Goal: Transaction & Acquisition: Purchase product/service

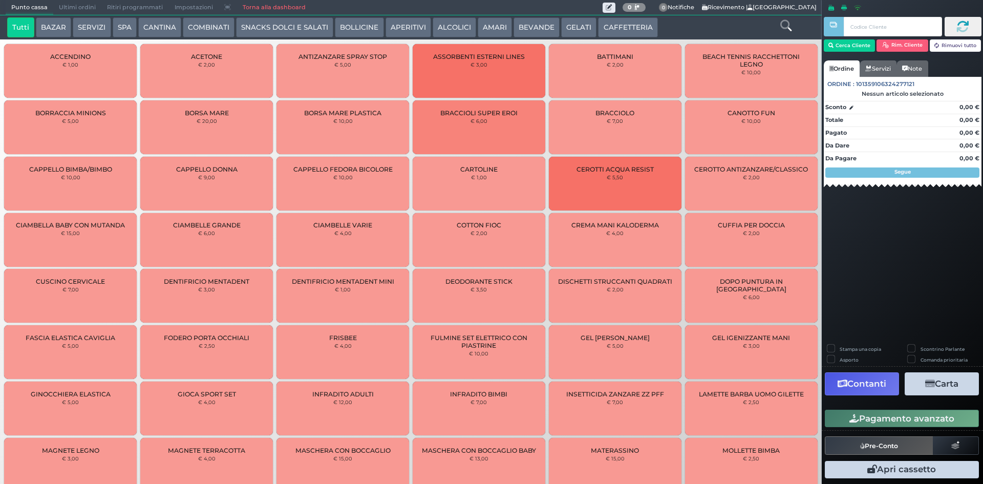
drag, startPoint x: 532, startPoint y: 28, endPoint x: 525, endPoint y: 31, distance: 7.6
click at [531, 28] on button "BEVANDE" at bounding box center [536, 27] width 46 height 20
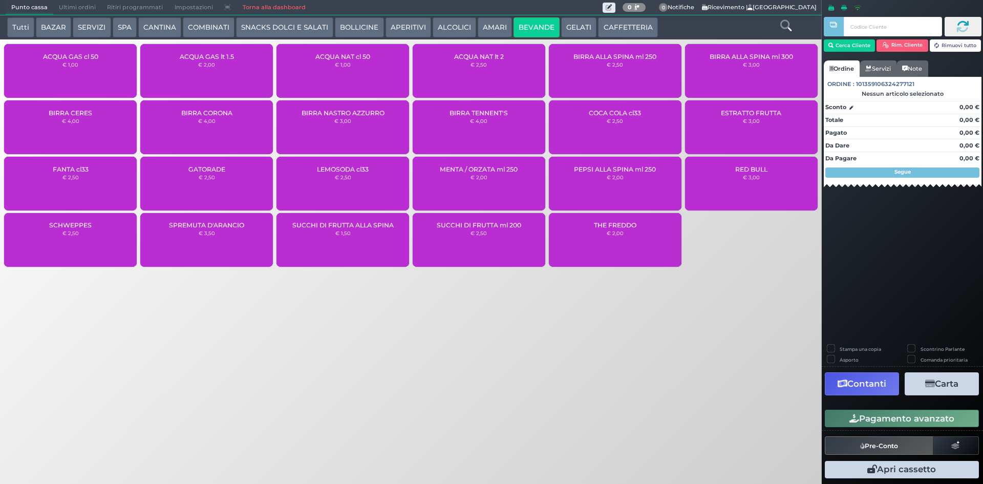
click at [347, 64] on small "€ 1,00" at bounding box center [343, 64] width 16 height 6
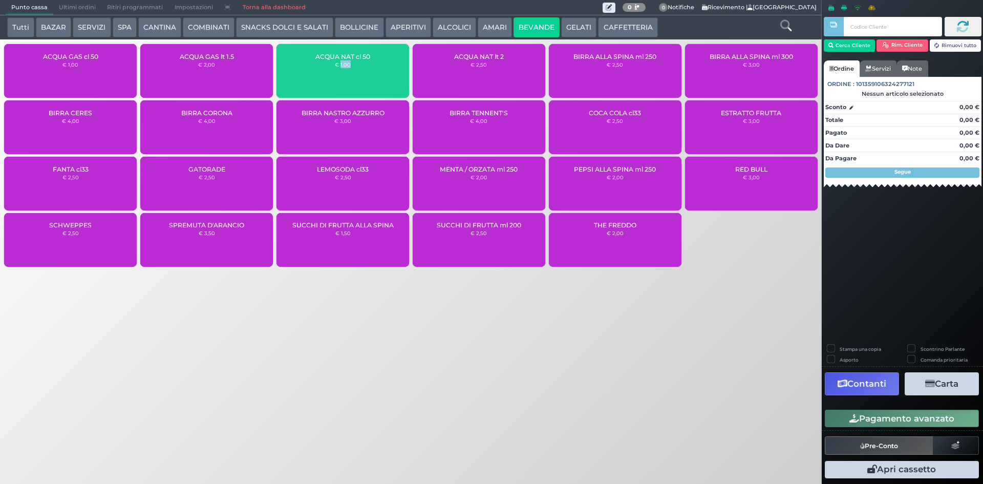
click at [347, 64] on small "€ 1,00" at bounding box center [343, 64] width 16 height 6
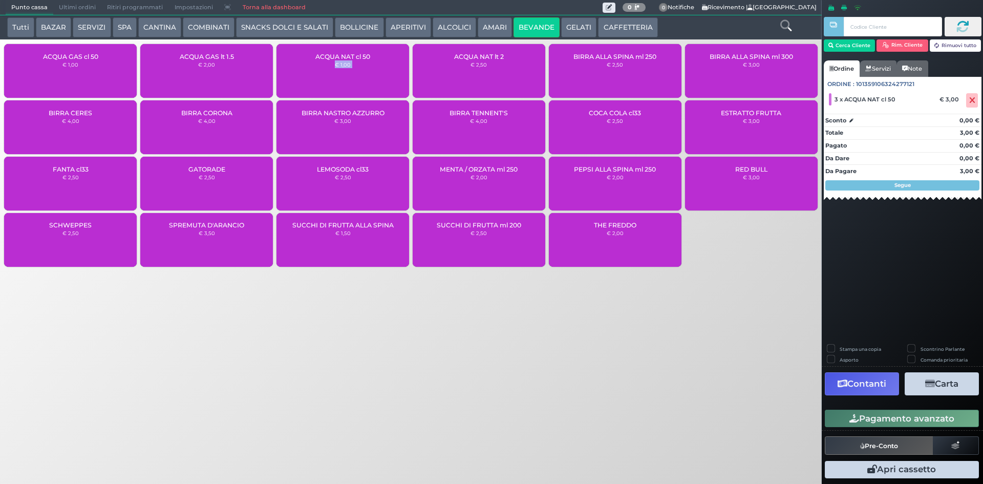
click at [920, 422] on button "Pagamento avanzato" at bounding box center [902, 418] width 154 height 17
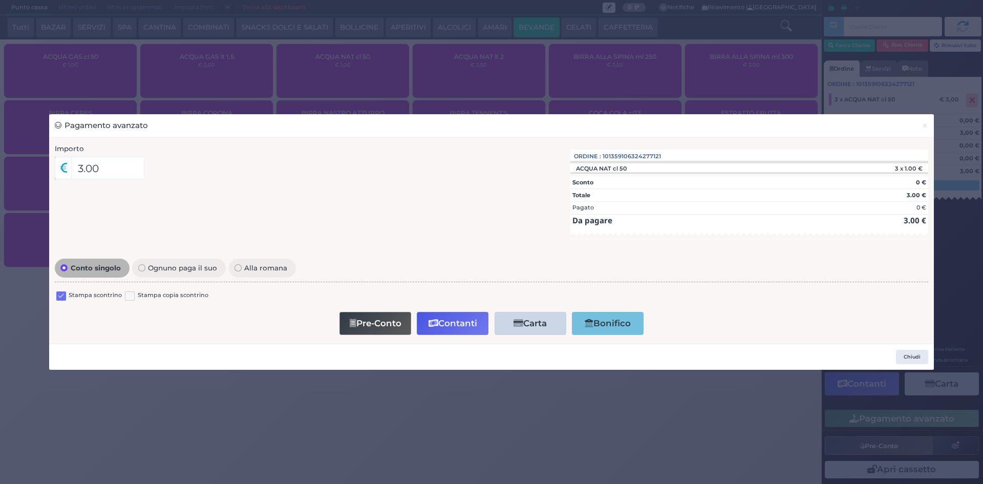
click at [61, 298] on label at bounding box center [61, 296] width 10 height 10
click at [0, 0] on input "checkbox" at bounding box center [0, 0] width 0 height 0
click at [456, 327] on button "Contanti" at bounding box center [453, 323] width 72 height 23
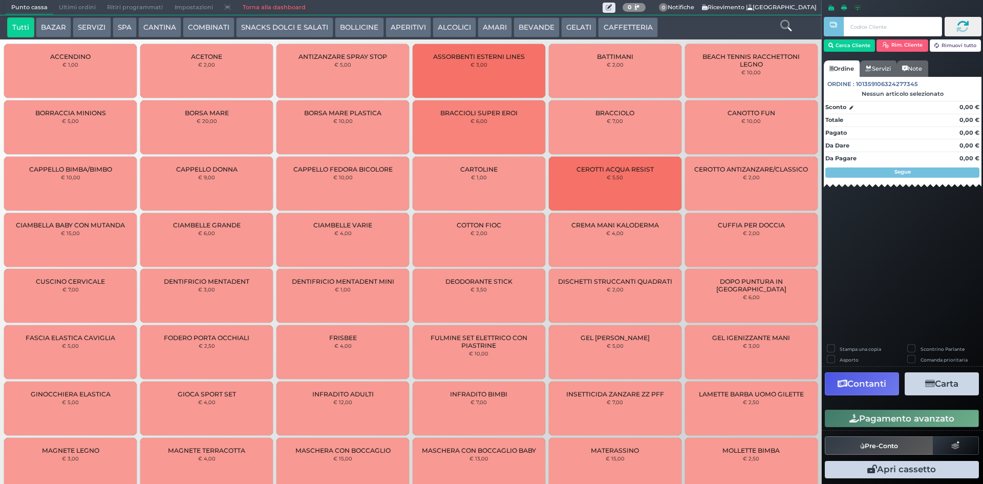
click at [60, 3] on span "Ultimi ordini" at bounding box center [77, 8] width 48 height 14
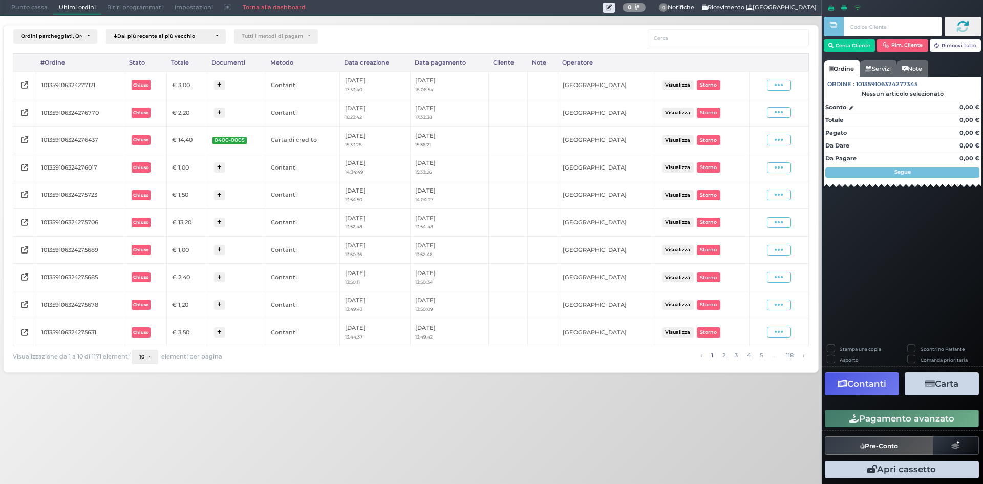
click at [677, 273] on button "Visualizza" at bounding box center [678, 277] width 32 height 10
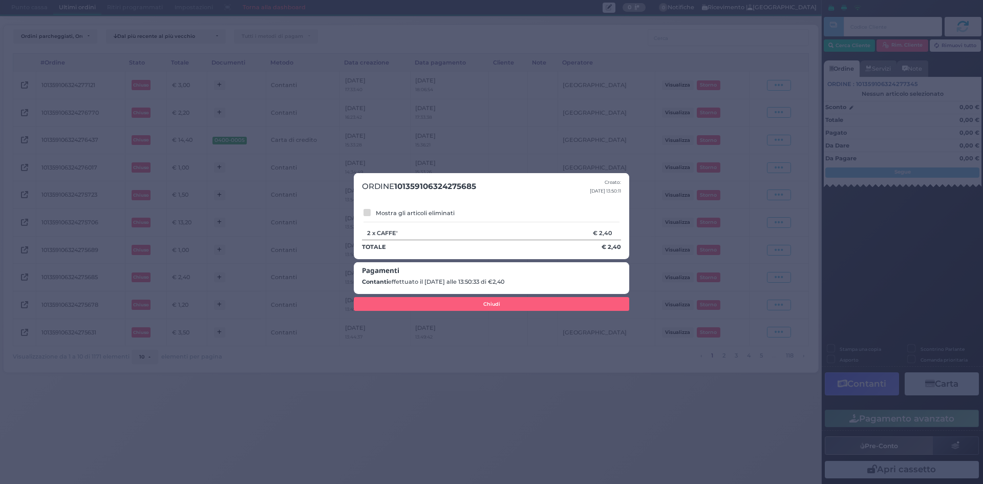
click at [575, 96] on div "ORDINE 101359106324275685 Creato: [DATE] 13:50:11 Mostra gli articoli eliminati…" at bounding box center [491, 242] width 983 height 484
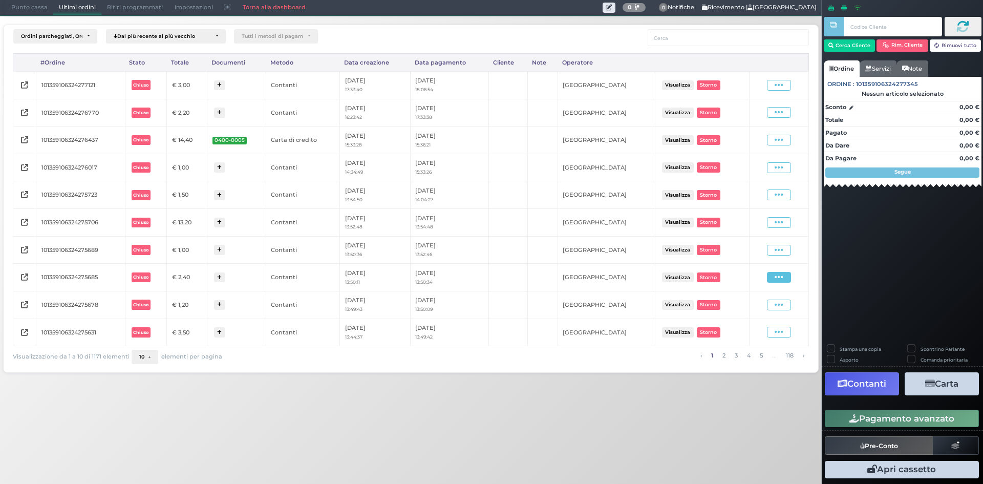
click at [782, 276] on icon at bounding box center [779, 277] width 9 height 10
click at [746, 245] on span "Ristampa Pre-Conto" at bounding box center [755, 245] width 42 height 17
click at [778, 279] on icon at bounding box center [779, 277] width 9 height 10
click at [750, 241] on span "Ristampa Pre-Conto" at bounding box center [755, 245] width 42 height 17
click at [23, 4] on span "Punto cassa" at bounding box center [30, 8] width 48 height 14
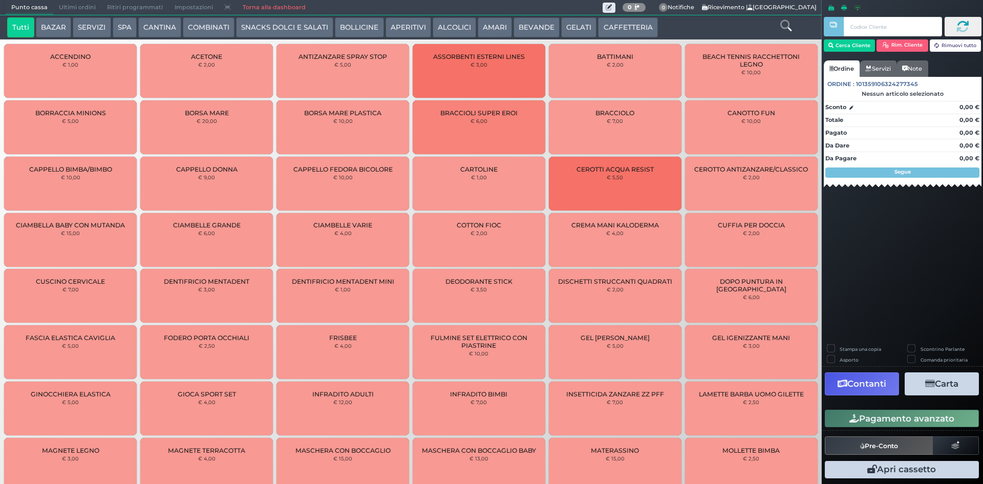
click at [70, 7] on span "Ultimi ordini" at bounding box center [77, 8] width 48 height 14
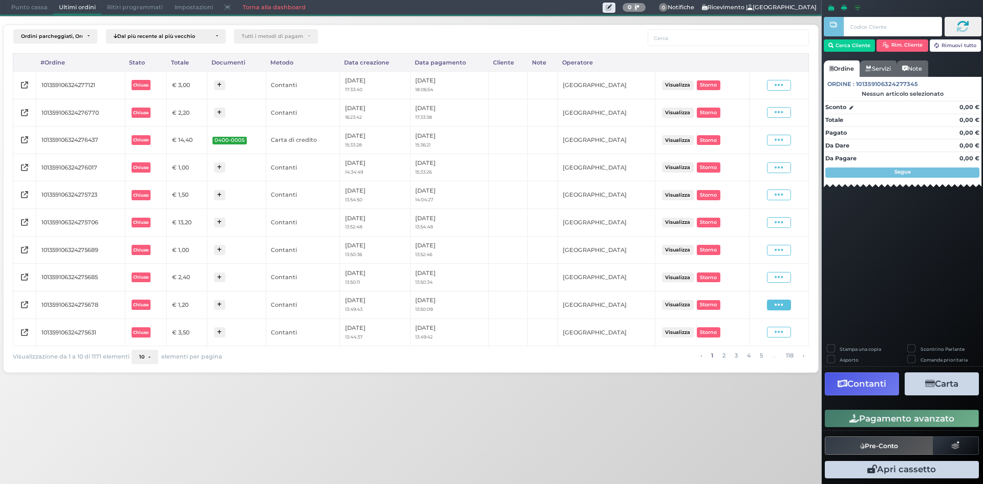
click at [775, 304] on icon at bounding box center [779, 305] width 9 height 10
click at [746, 272] on span "Ristampa Pre-Conto" at bounding box center [755, 272] width 42 height 17
click at [778, 308] on icon at bounding box center [779, 305] width 9 height 10
click at [744, 272] on span "Ristampa Pre-Conto" at bounding box center [755, 272] width 42 height 17
click at [16, 11] on span "Punto cassa" at bounding box center [30, 8] width 48 height 14
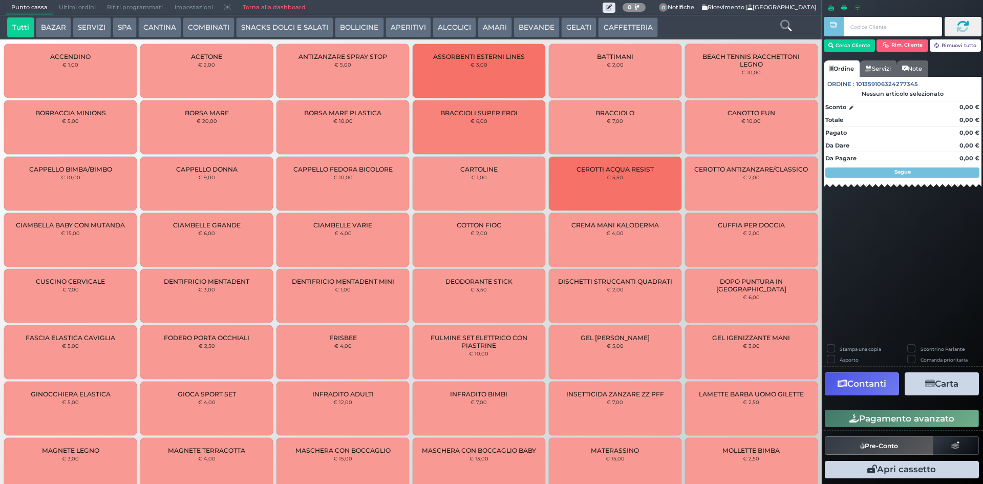
click at [452, 30] on button "ALCOLICI" at bounding box center [455, 27] width 44 height 20
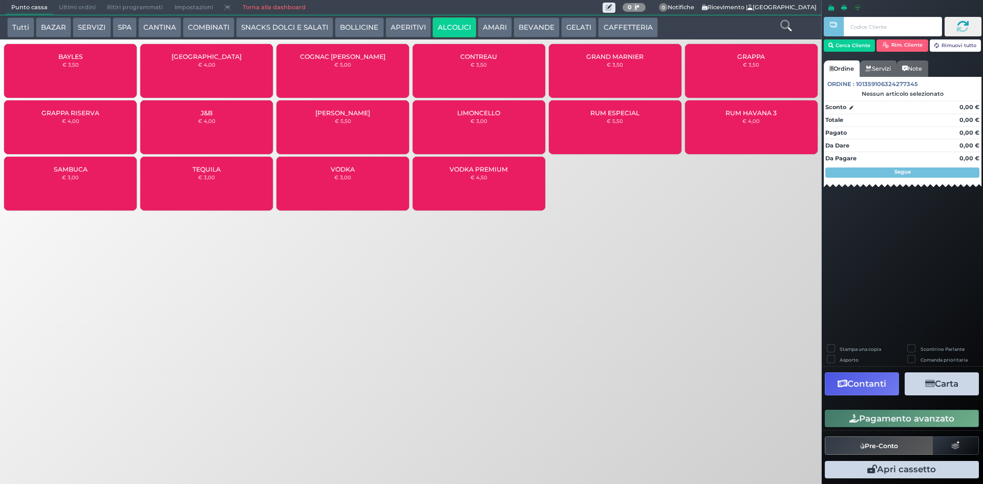
click at [399, 22] on button "APERITIVI" at bounding box center [408, 27] width 46 height 20
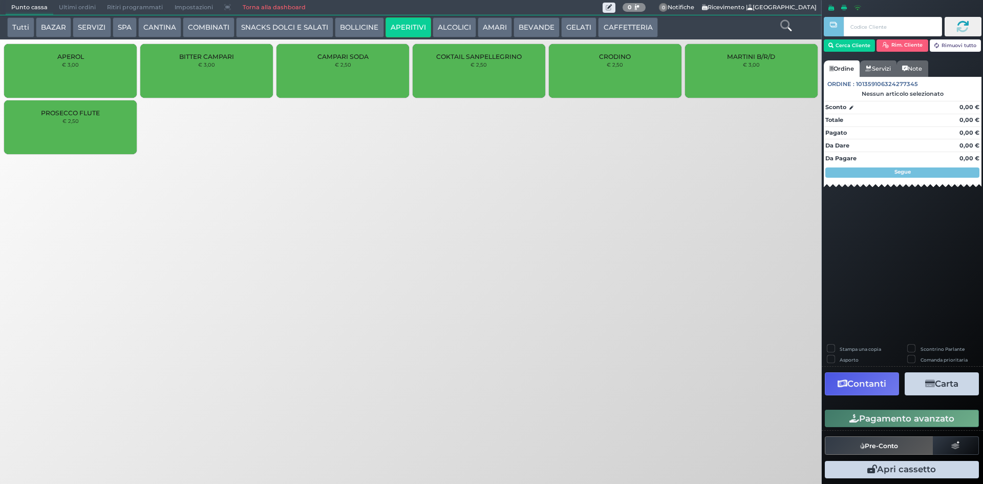
click at [91, 132] on div "PROSECCO FLUTE € 2,50" at bounding box center [70, 127] width 133 height 54
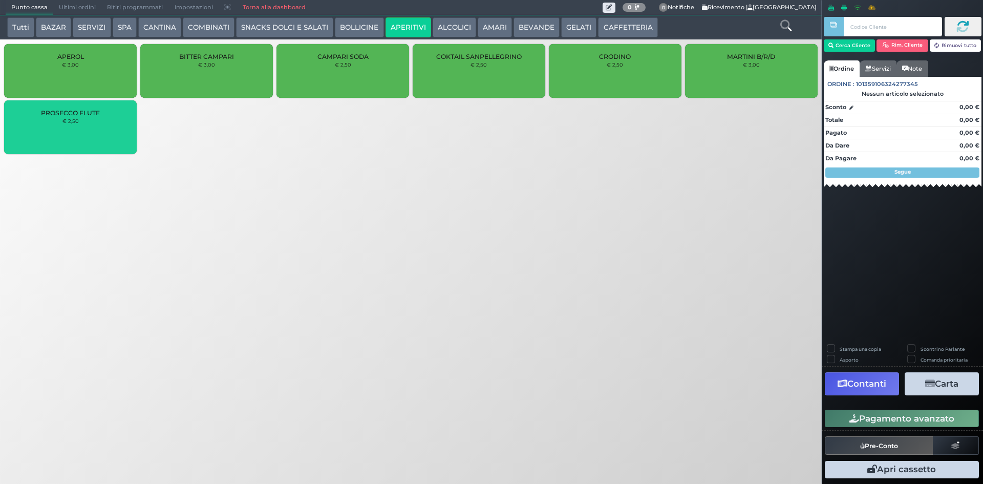
click at [91, 132] on div "PROSECCO FLUTE € 2,50" at bounding box center [70, 127] width 133 height 54
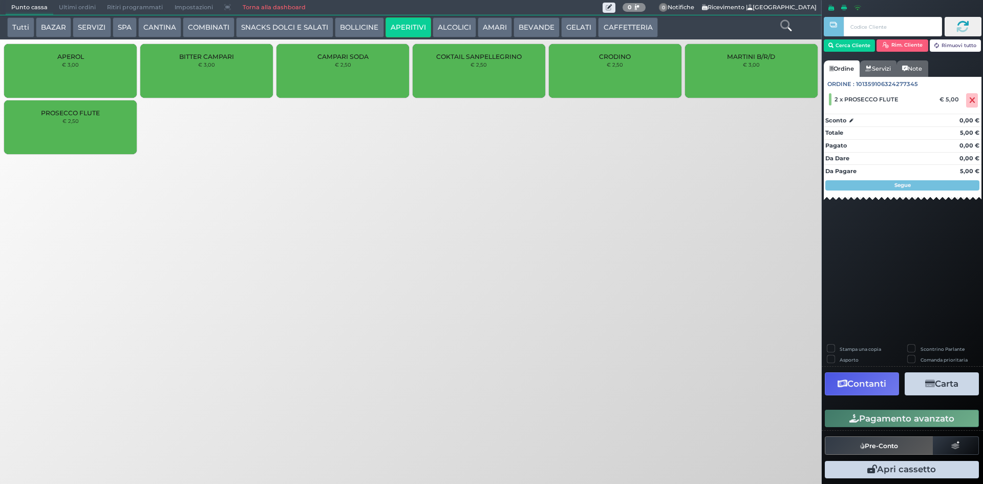
click at [924, 417] on button "Pagamento avanzato" at bounding box center [902, 418] width 154 height 17
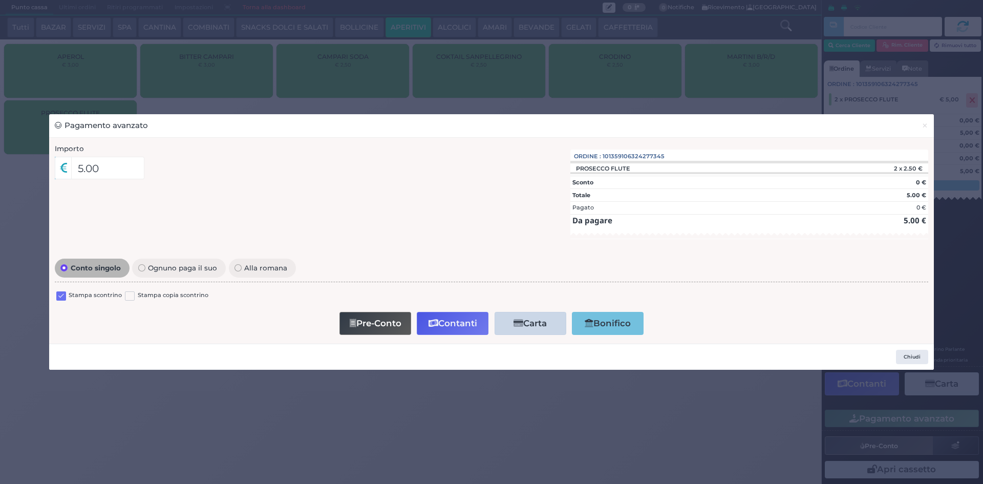
click at [60, 295] on label at bounding box center [61, 296] width 10 height 10
click at [0, 0] on input "checkbox" at bounding box center [0, 0] width 0 height 0
click at [439, 323] on button "Contanti" at bounding box center [453, 323] width 72 height 23
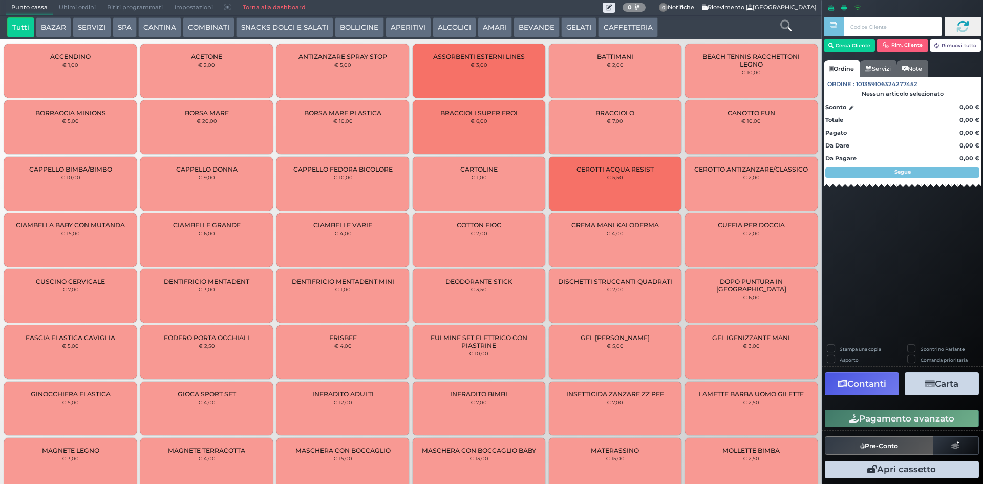
click at [75, 3] on span "Ultimi ordini" at bounding box center [77, 8] width 48 height 14
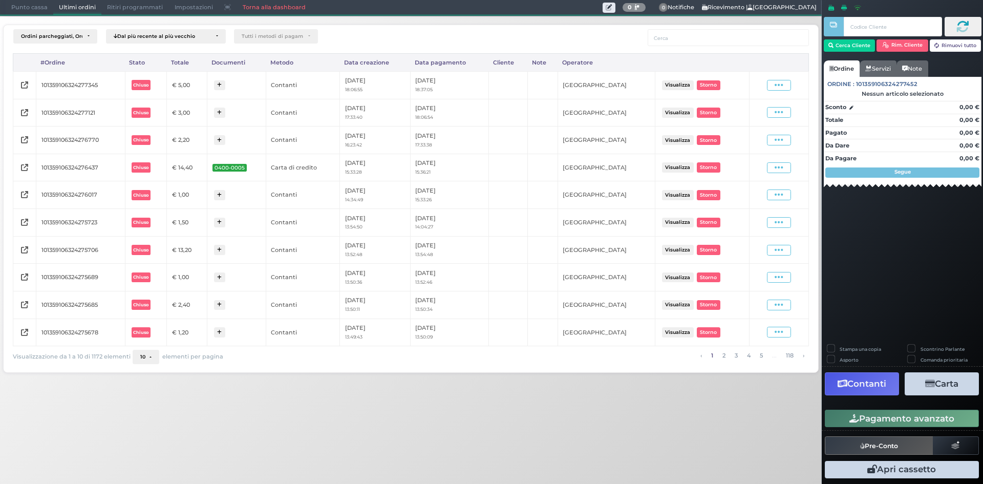
click at [779, 93] on td "Visualizza Ristampa Pre-Conto Storno" at bounding box center [778, 85] width 59 height 28
click at [782, 85] on span at bounding box center [779, 85] width 24 height 11
click at [751, 116] on span "Ristampa Pre-Conto" at bounding box center [755, 114] width 42 height 17
